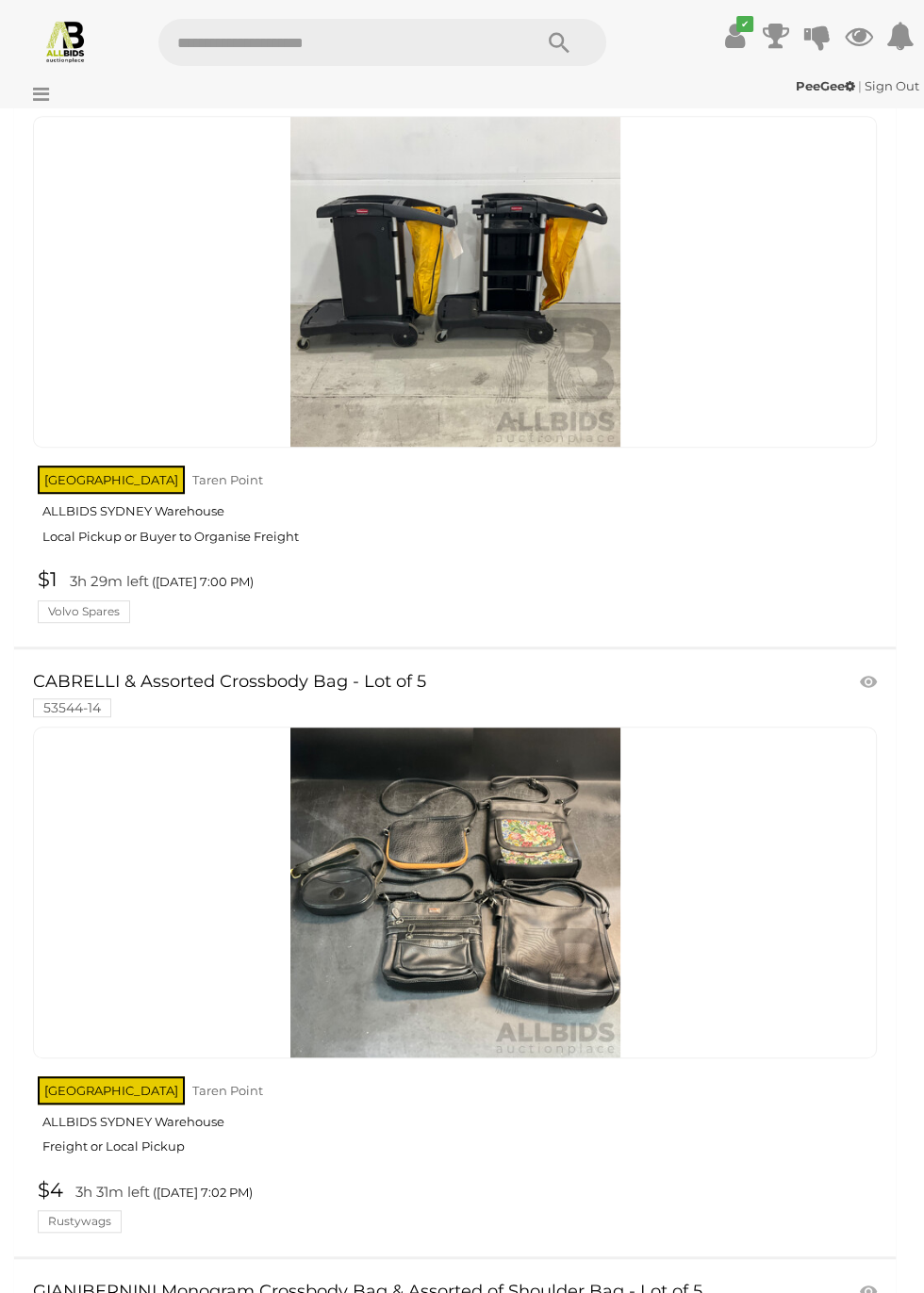
scroll to position [805, 0]
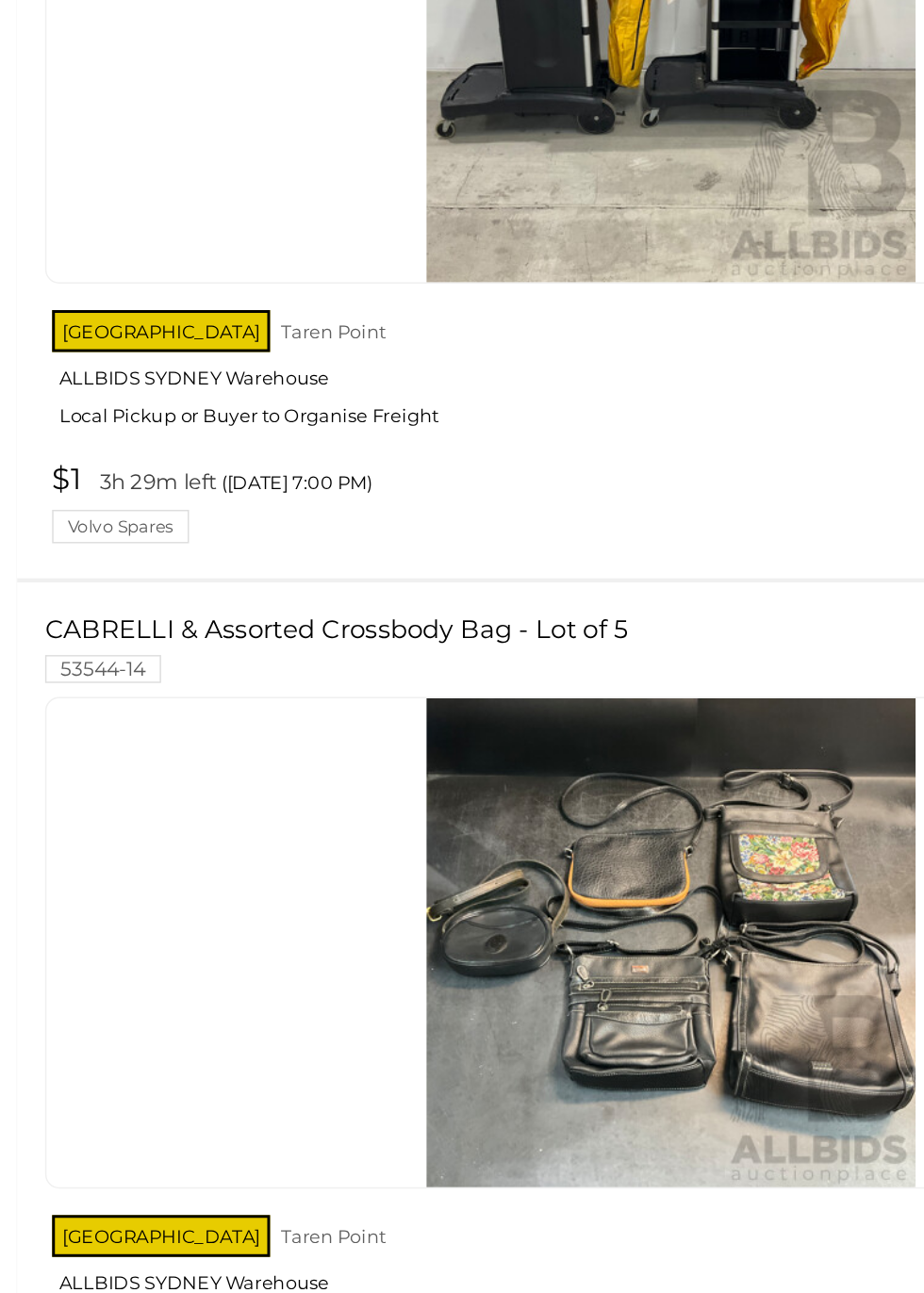
click at [80, 1055] on div at bounding box center [455, 898] width 844 height 332
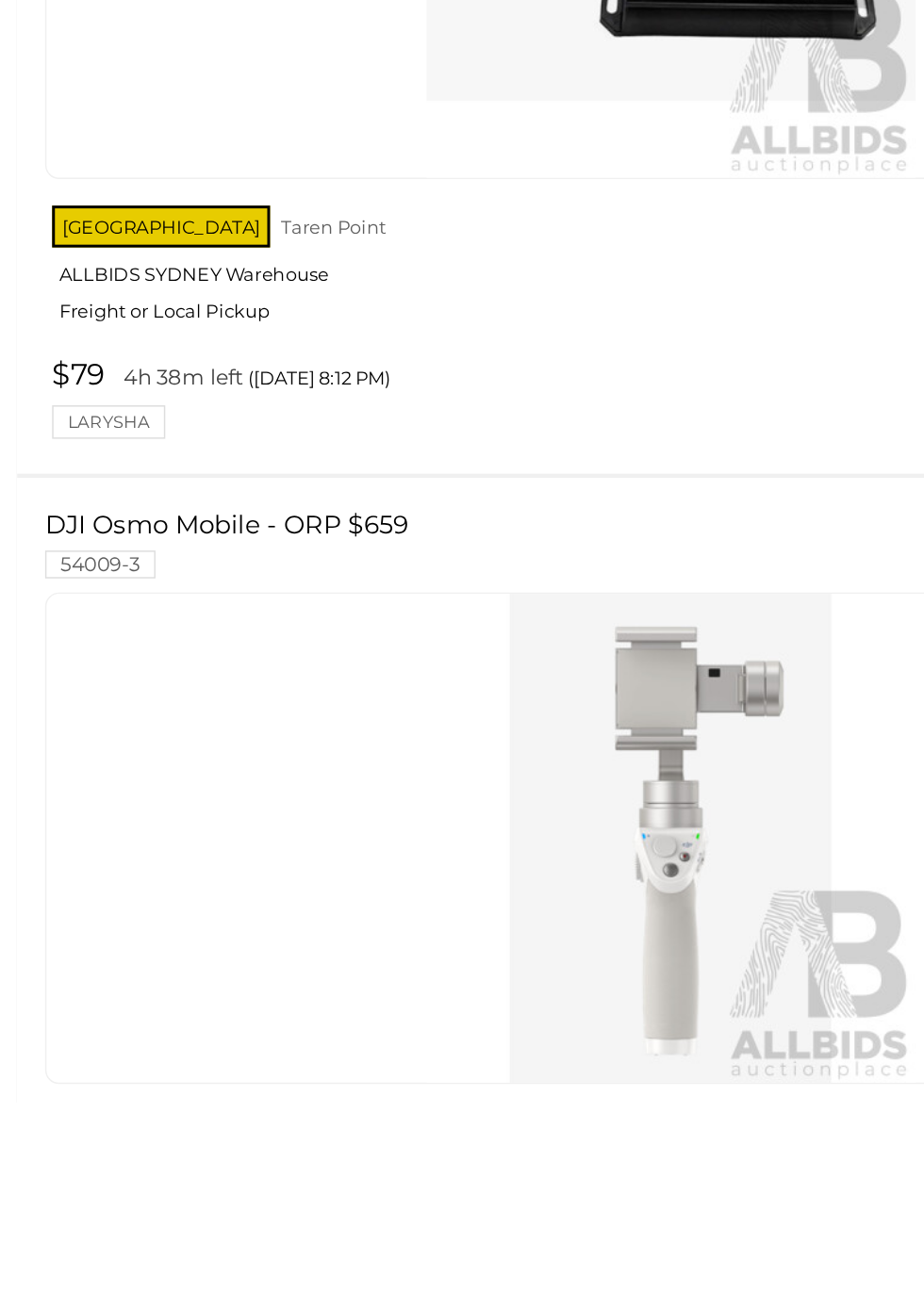
scroll to position [26391, 0]
click at [494, 1166] on img at bounding box center [455, 1114] width 330 height 330
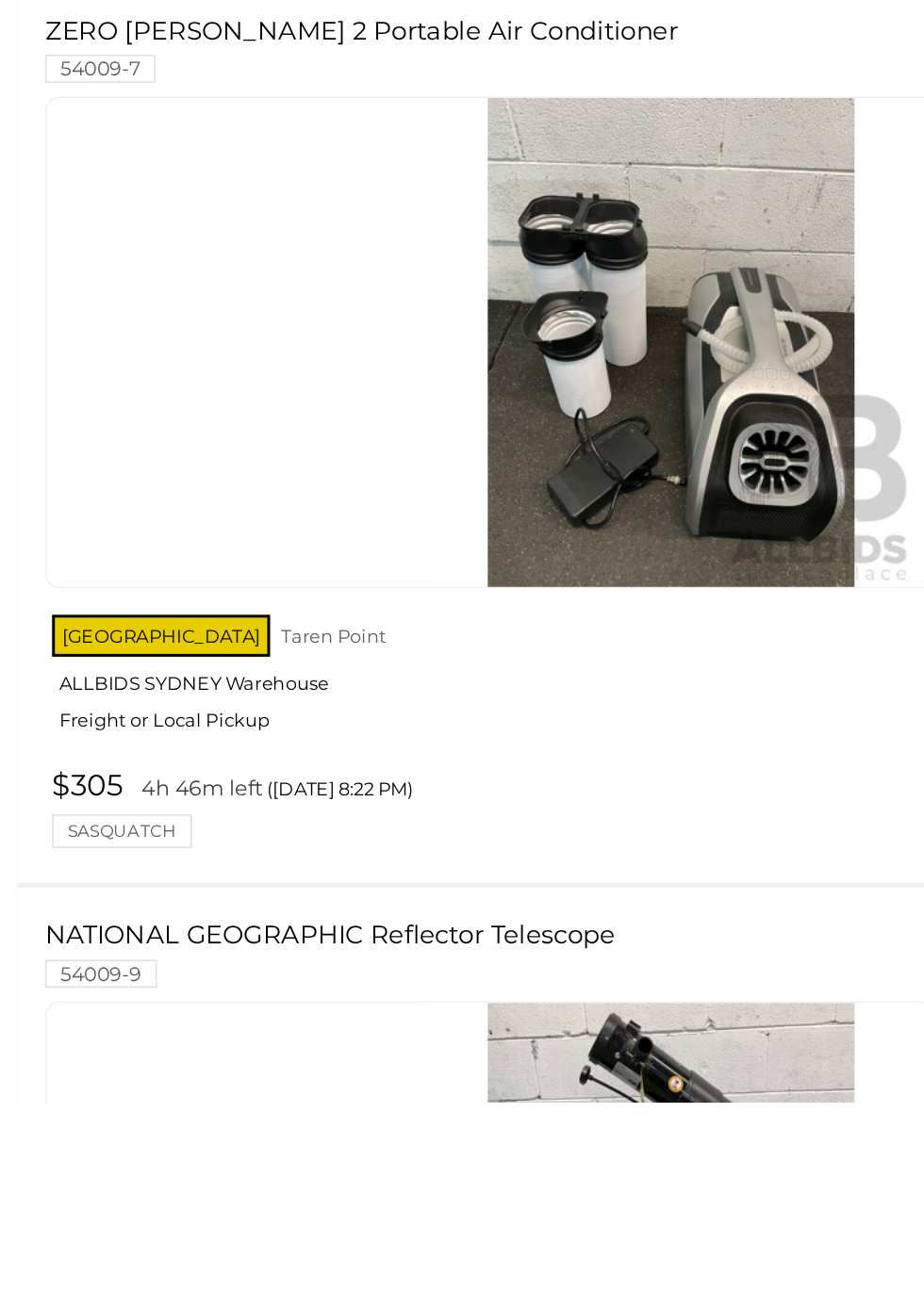
scroll to position [29169, 0]
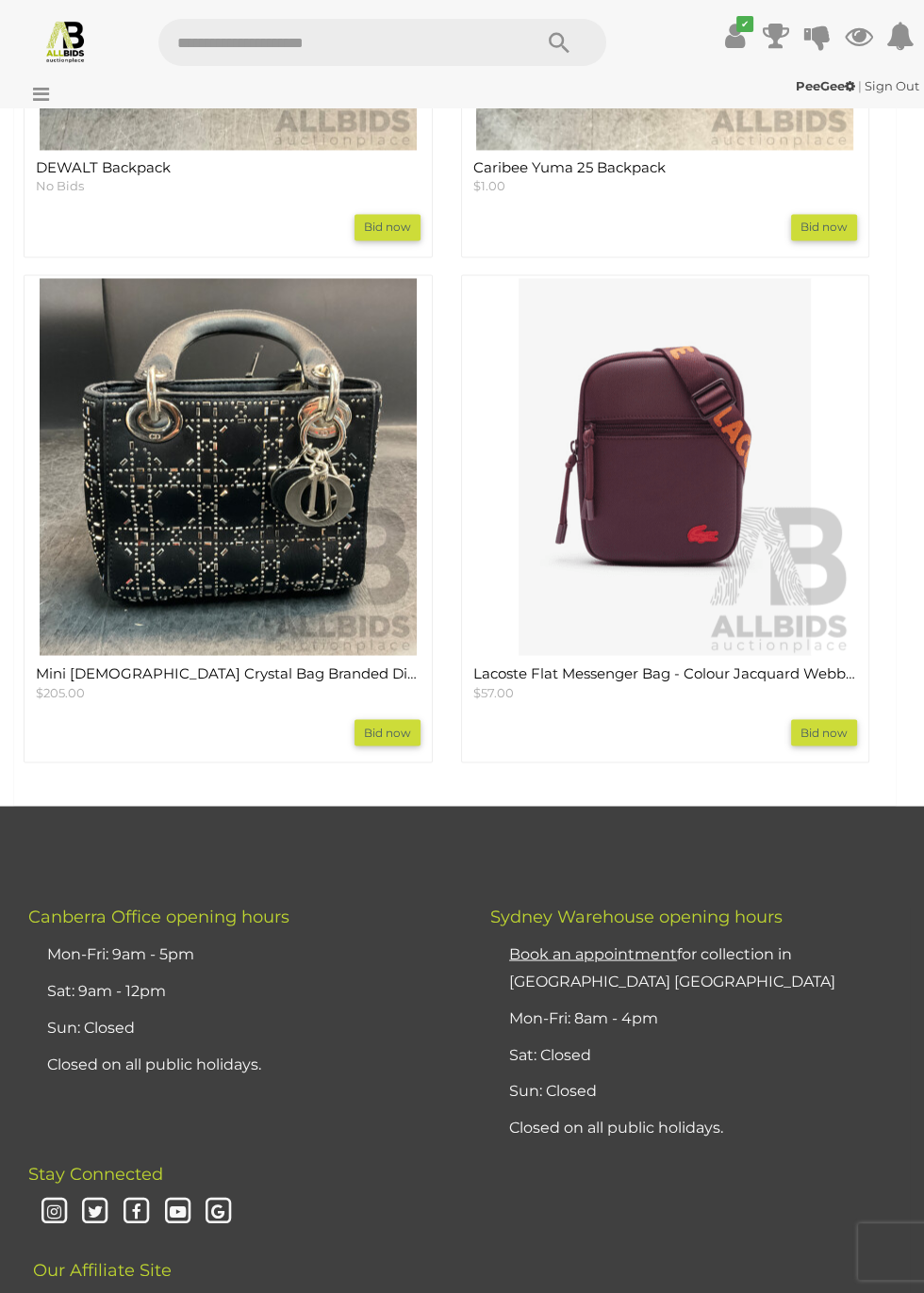
scroll to position [2693, 0]
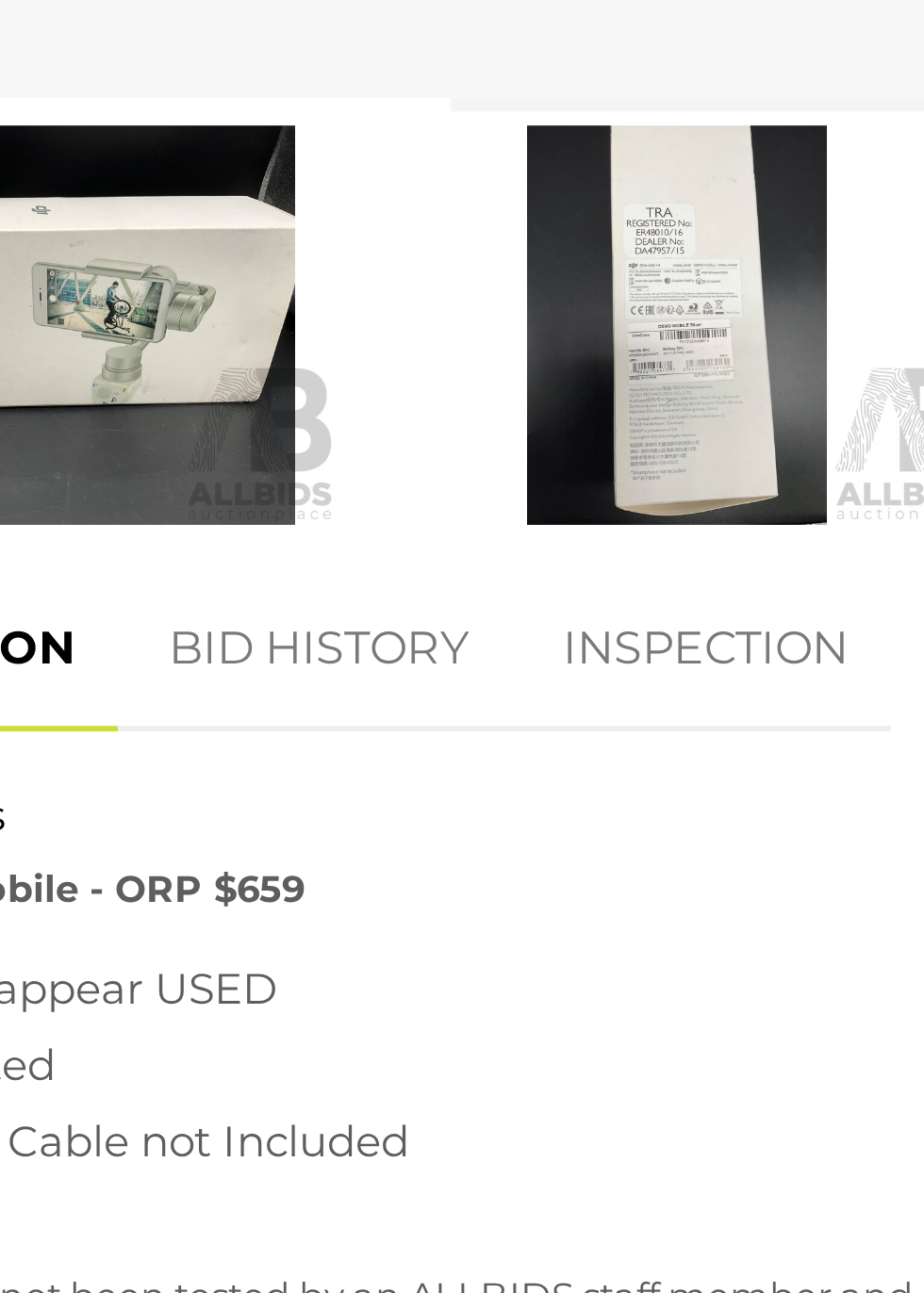
scroll to position [1244, 0]
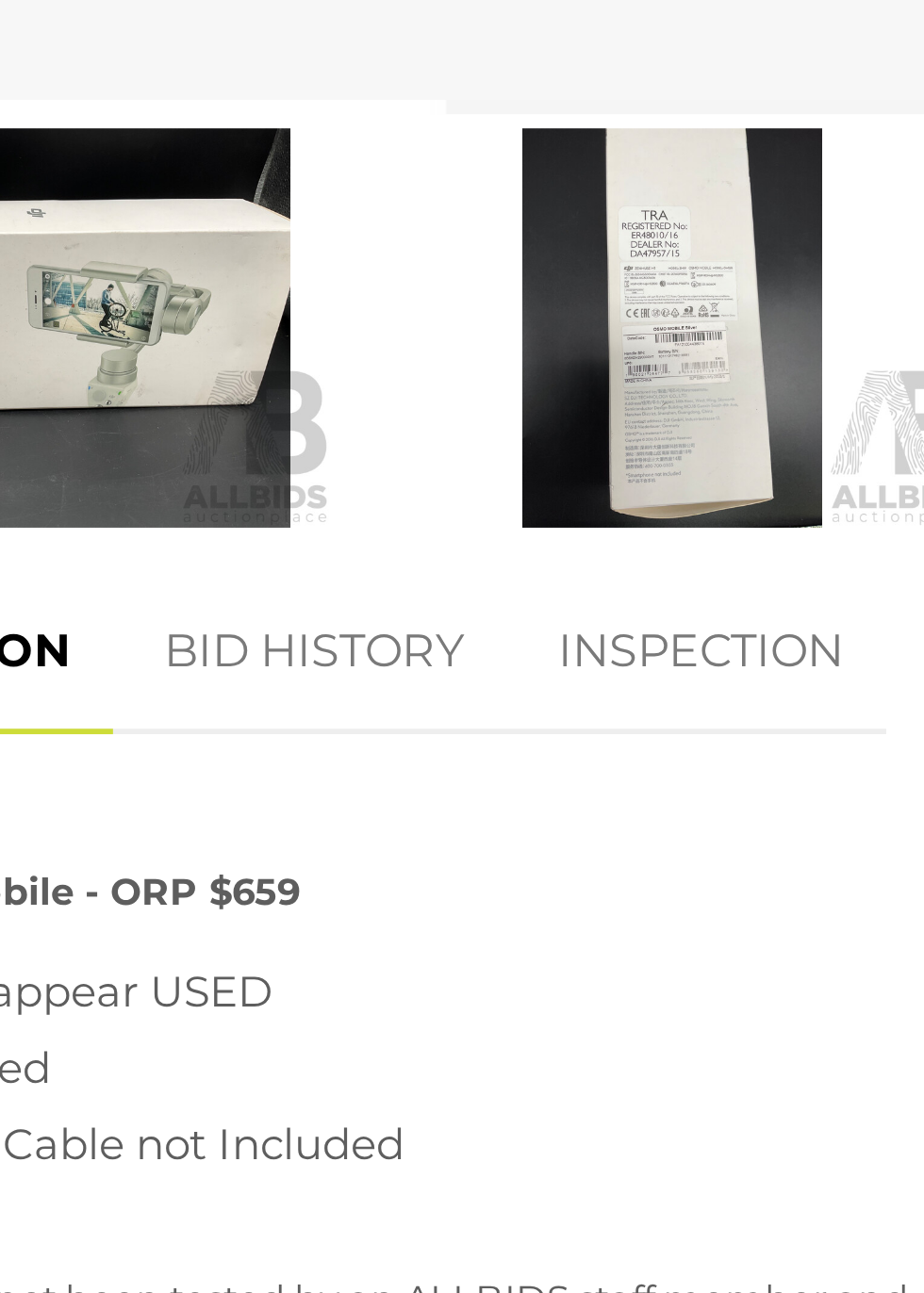
click at [229, 284] on link "BID HISTORY" at bounding box center [228, 293] width 128 height 56
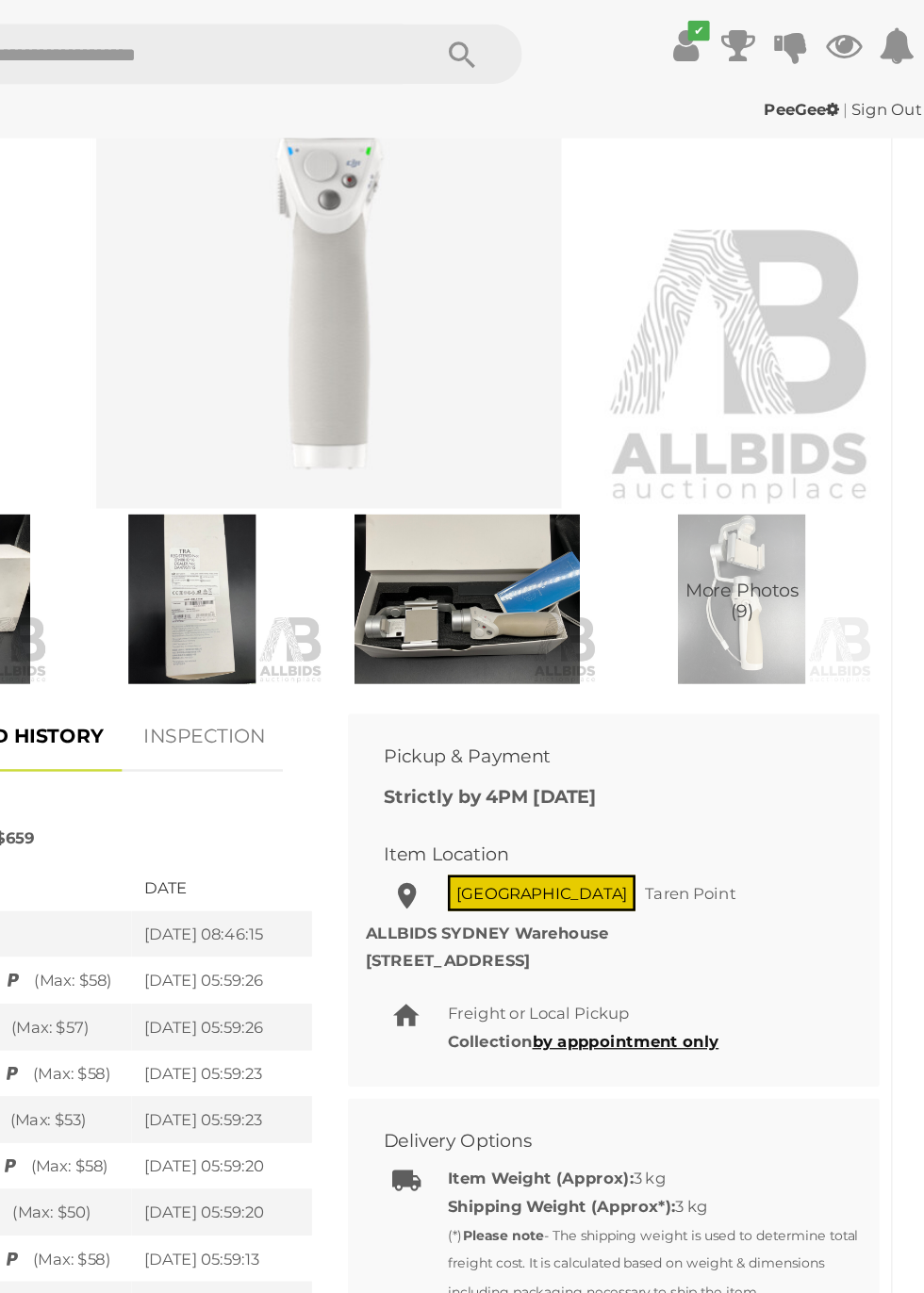
scroll to position [957, 0]
